Goal: Obtain resource: Download file/media

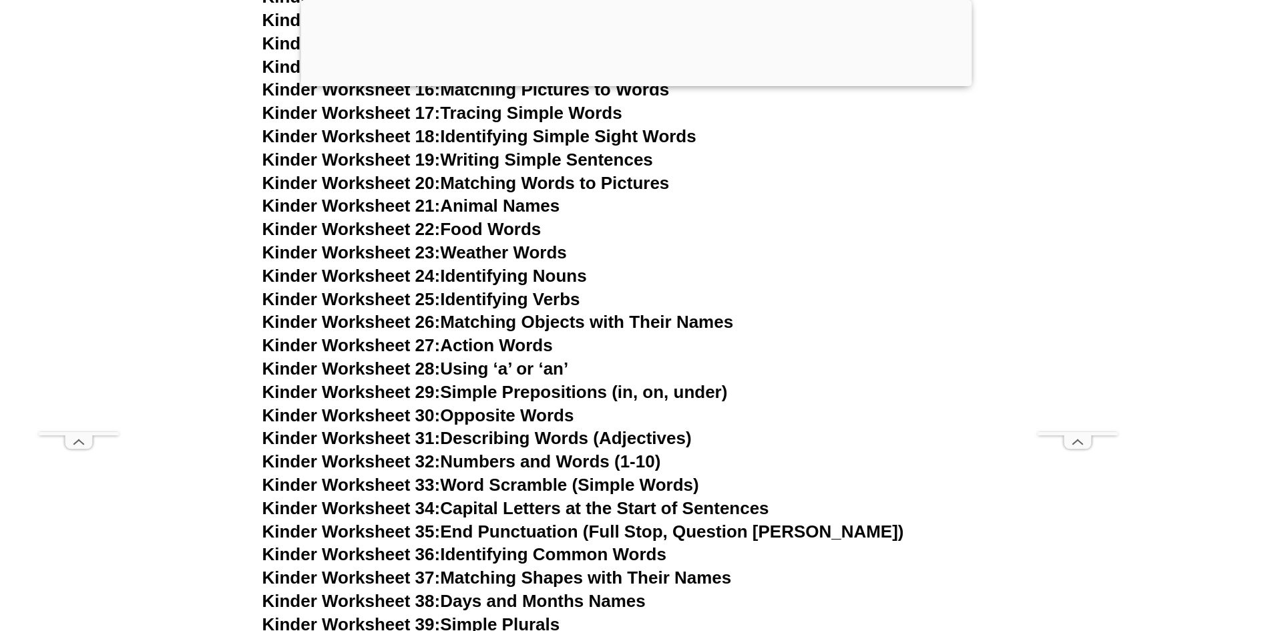
scroll to position [1038, 0]
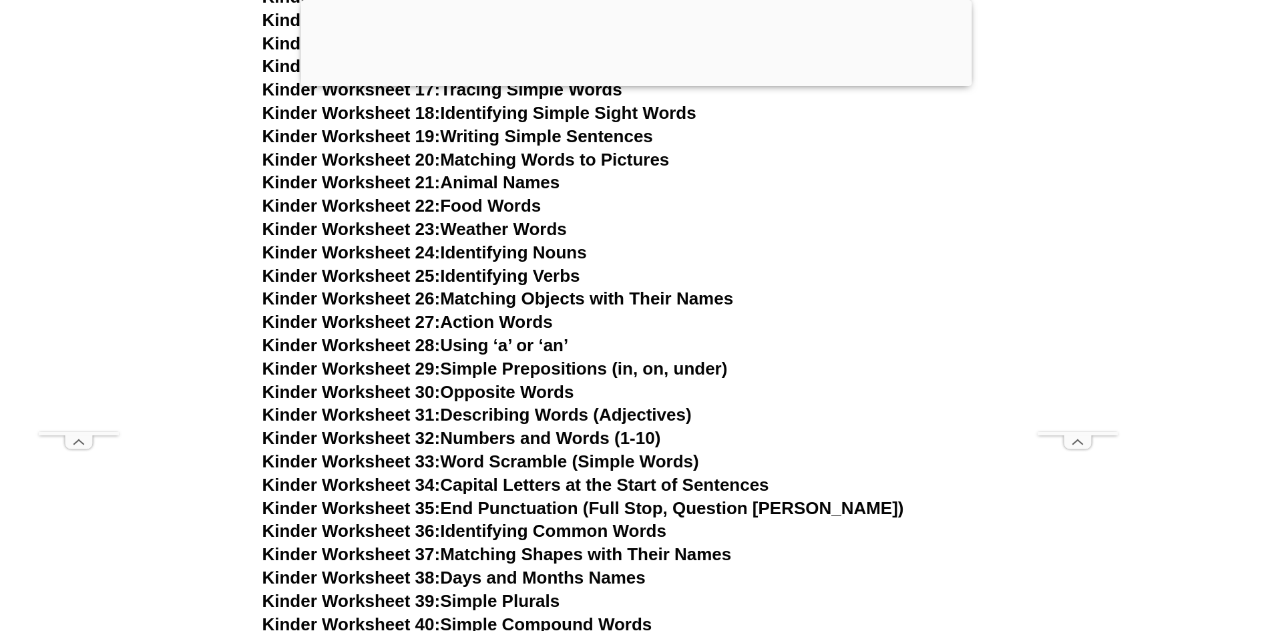
click at [475, 176] on link "Kinder Worksheet 21: Animal Names" at bounding box center [411, 182] width 298 height 20
click at [357, 202] on span "Kinder Worksheet 22:" at bounding box center [351, 206] width 178 height 20
click at [508, 226] on link "Kinder Worksheet 23: Weather Words" at bounding box center [414, 229] width 304 height 20
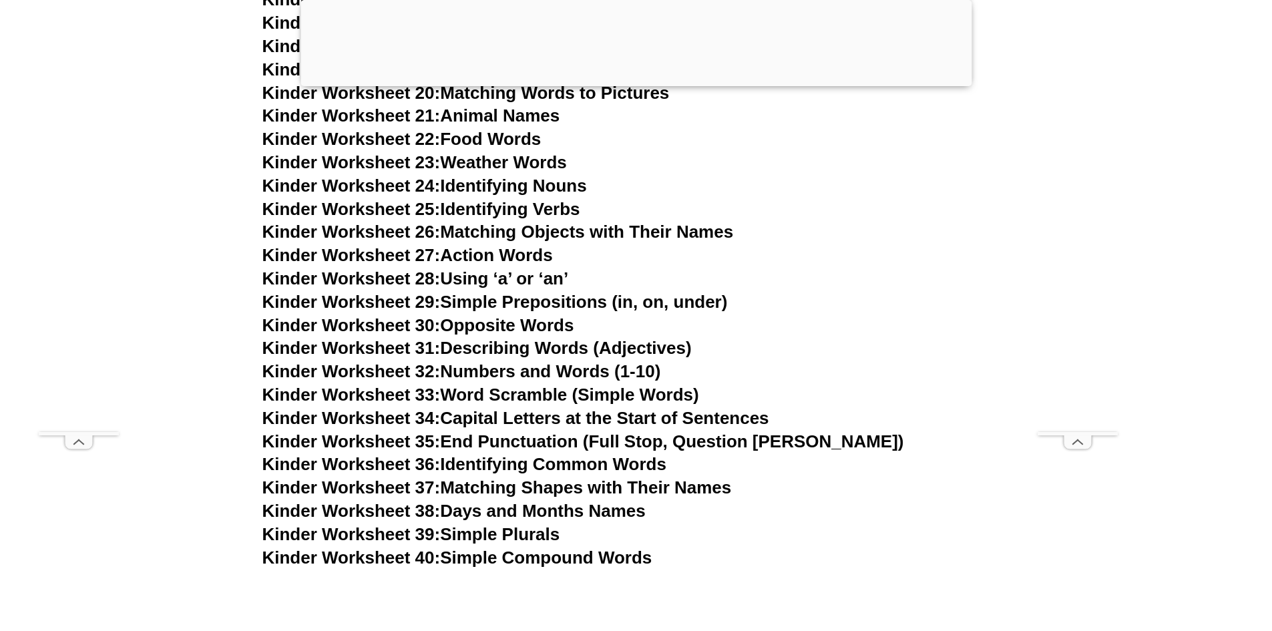
click at [569, 234] on link "Kinder Worksheet 26: Matching Objects with Their Names" at bounding box center [497, 232] width 471 height 20
click at [470, 253] on link "Kinder Worksheet 27: Action Words" at bounding box center [407, 255] width 290 height 20
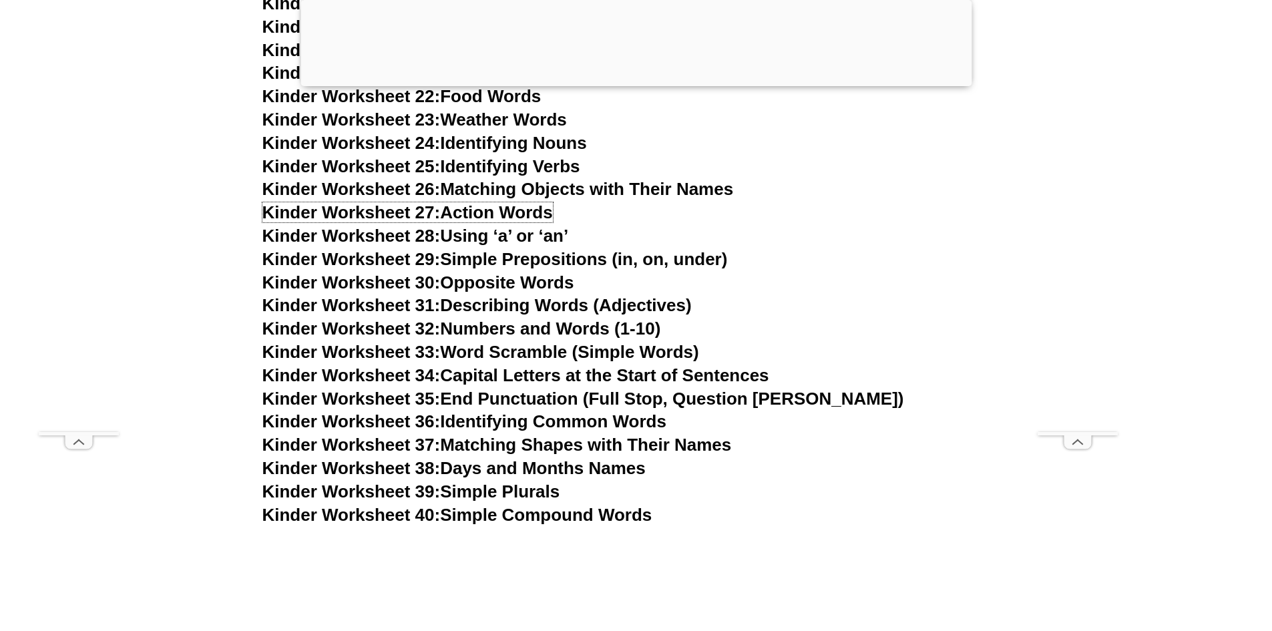
scroll to position [1172, 0]
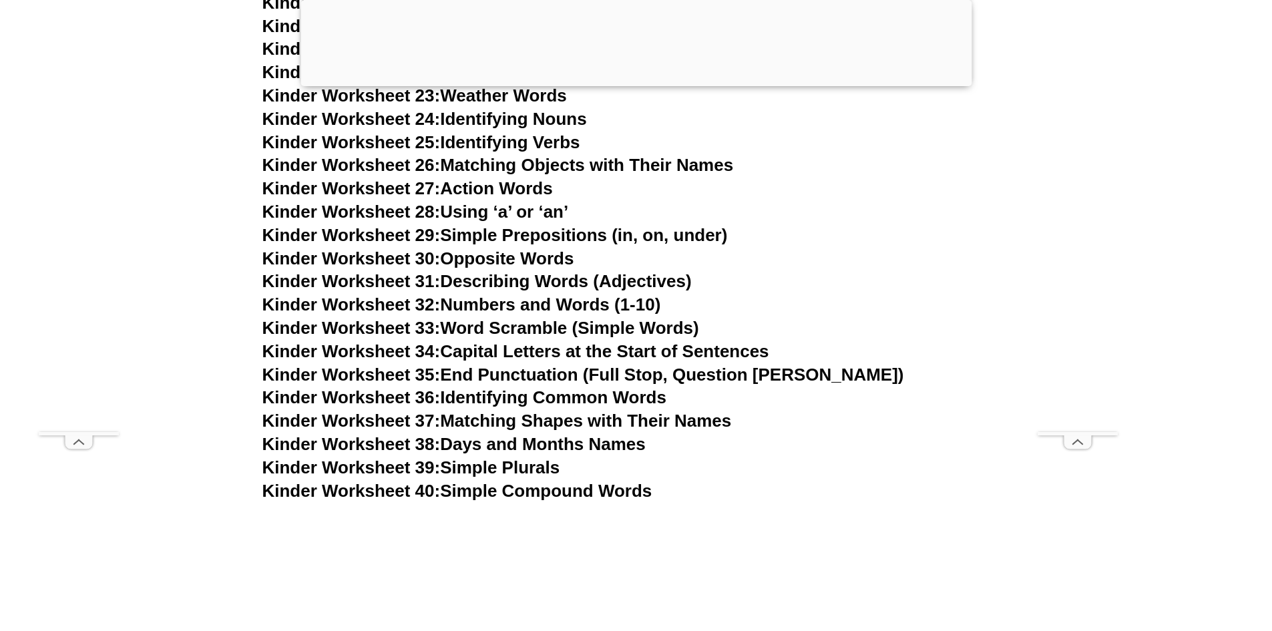
click at [544, 261] on link "Kinder Worksheet 30: Opposite Words" at bounding box center [418, 258] width 312 height 20
click at [621, 284] on link "Kinder Worksheet 31: Describing Words (Adjectives)" at bounding box center [476, 281] width 429 height 20
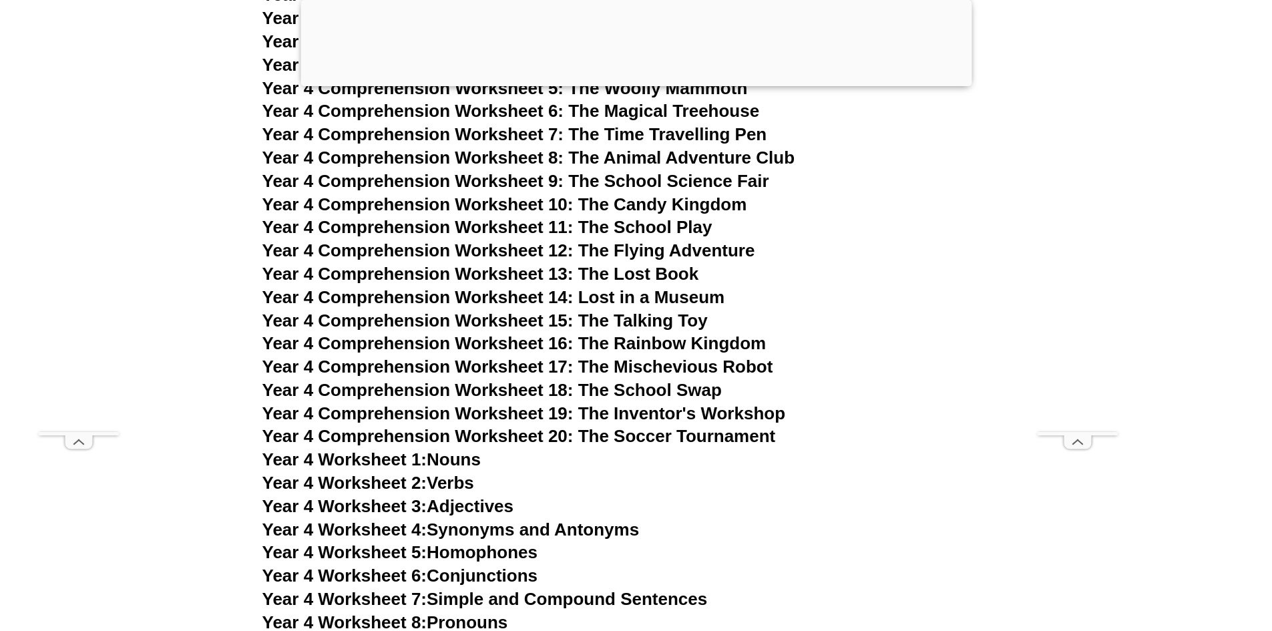
scroll to position [5512, 0]
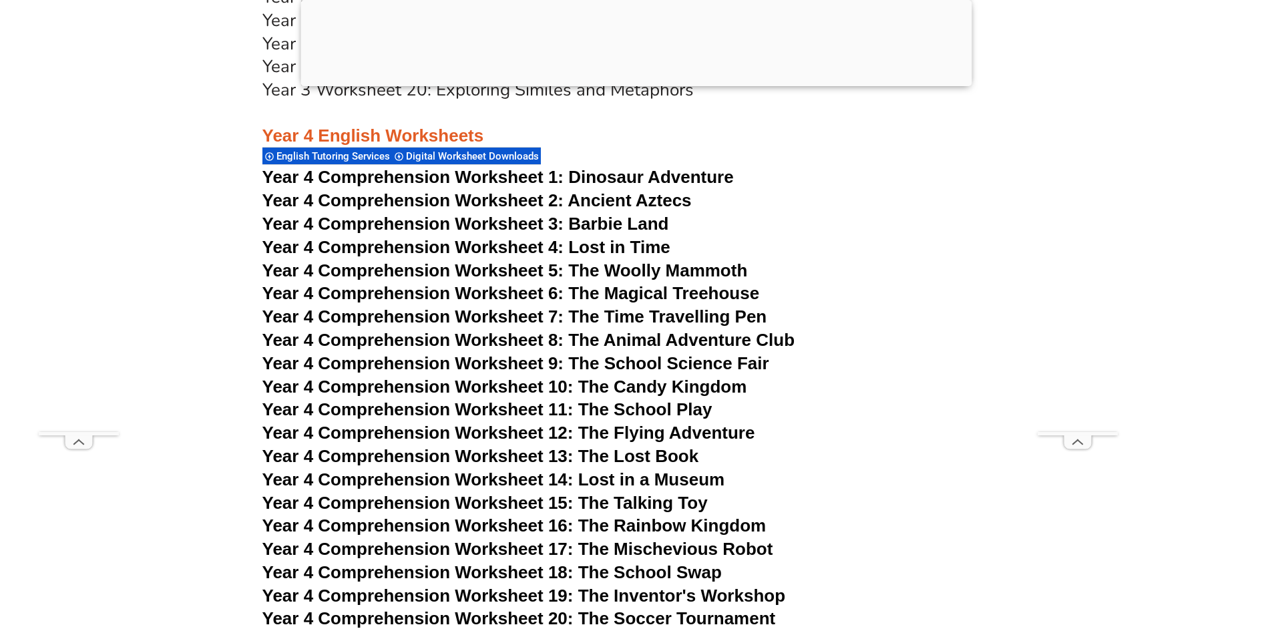
click at [625, 180] on span "Dinosaur Adventure" at bounding box center [650, 177] width 165 height 20
click at [604, 197] on span "Year 4 Comprehension Worksheet 2: Ancient Aztecs" at bounding box center [476, 200] width 429 height 20
click at [606, 221] on span "Year 4 Comprehension Worksheet 3: Barbie Land" at bounding box center [465, 224] width 407 height 20
click at [624, 244] on span "Year 4 Comprehension Worksheet 4: Lost in Time" at bounding box center [466, 247] width 408 height 20
click at [674, 273] on span "Year 4 Comprehension Worksheet 5: The Woolly Mammoth" at bounding box center [504, 270] width 485 height 20
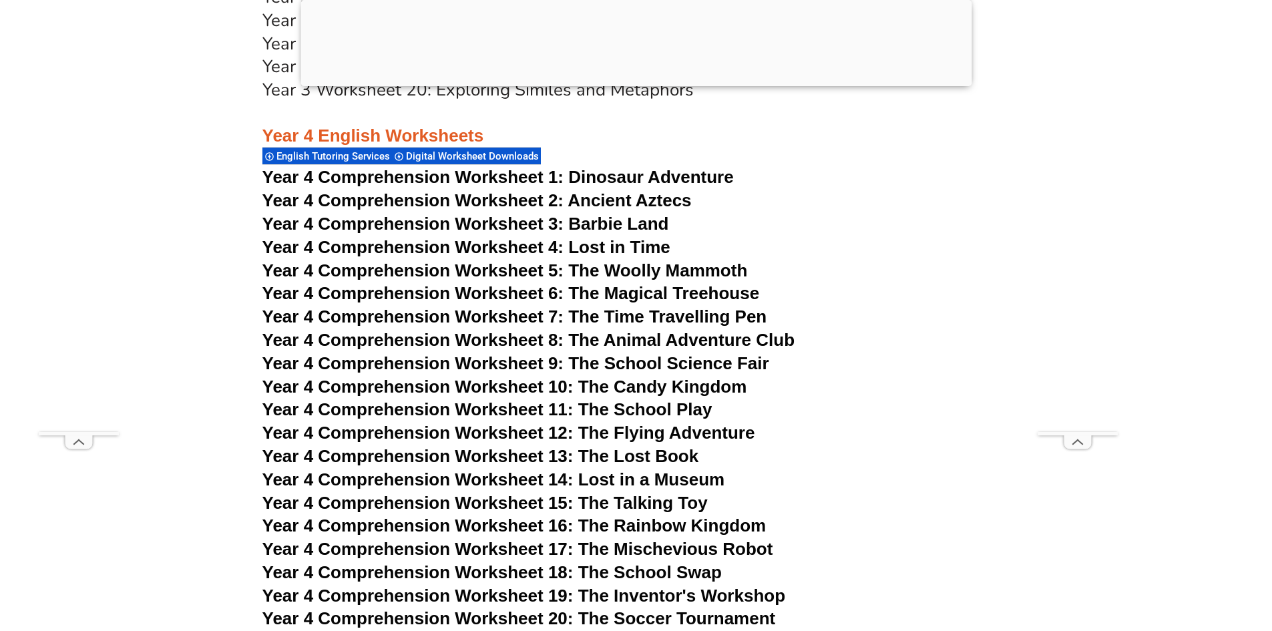
click at [732, 287] on span "Year 4 Comprehension Worksheet 6: The Magical Treehouse" at bounding box center [510, 293] width 497 height 20
click at [728, 318] on span "Year 4 Comprehension Worksheet 7: The Time Travelling Pen" at bounding box center [514, 316] width 505 height 20
